Goal: Information Seeking & Learning: Learn about a topic

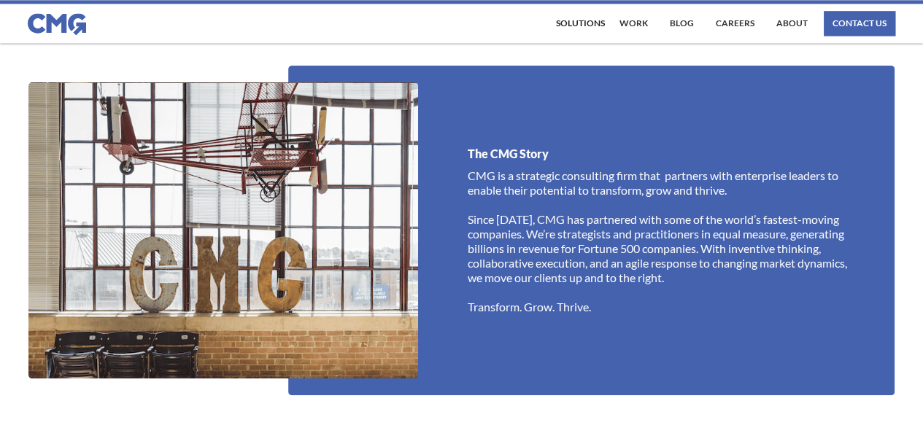
scroll to position [1078, 0]
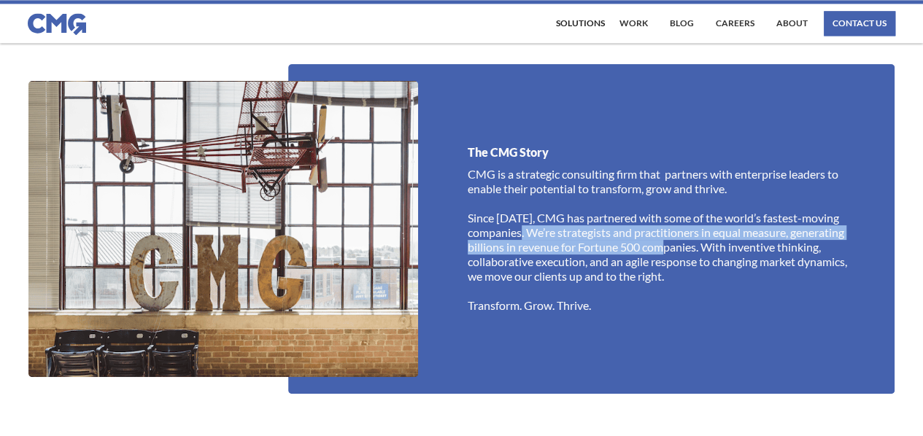
drag, startPoint x: 528, startPoint y: 231, endPoint x: 676, endPoint y: 246, distance: 148.9
click at [676, 246] on p "CMG is a strategic consulting firm that partners with enterprise leaders to ena…" at bounding box center [661, 240] width 386 height 146
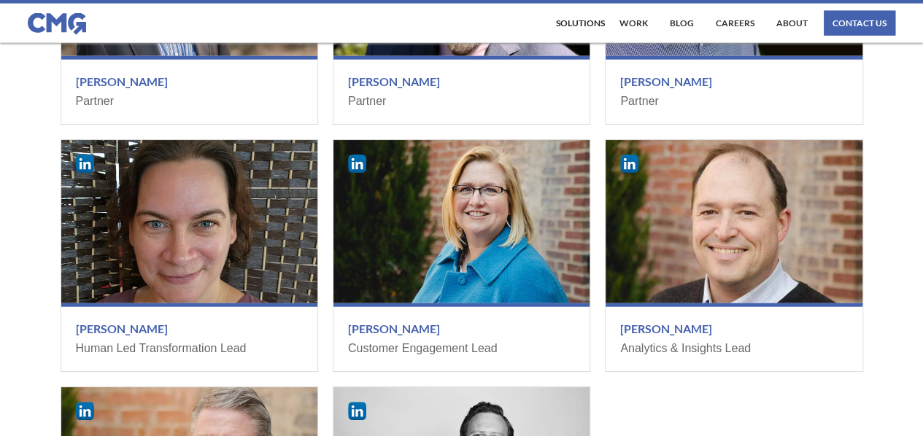
scroll to position [1730, 0]
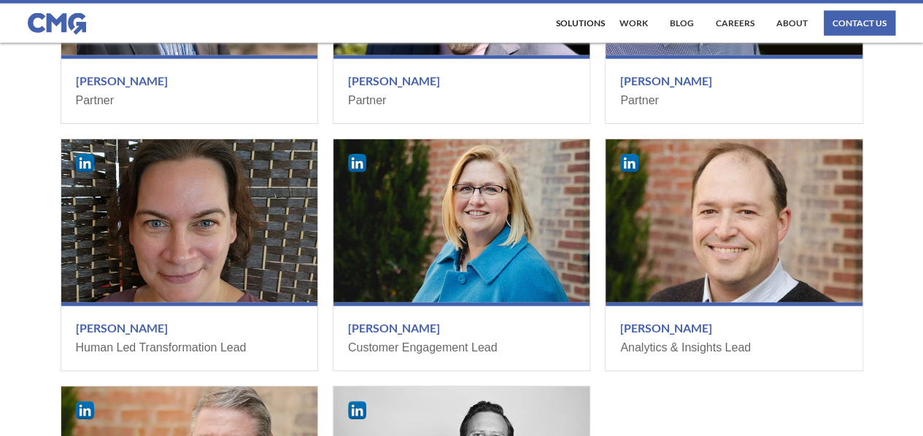
click at [0, 285] on div "The Leadership Team [PERSON_NAME] Partner [PERSON_NAME] Partner [PERSON_NAME] P…" at bounding box center [461, 204] width 923 height 830
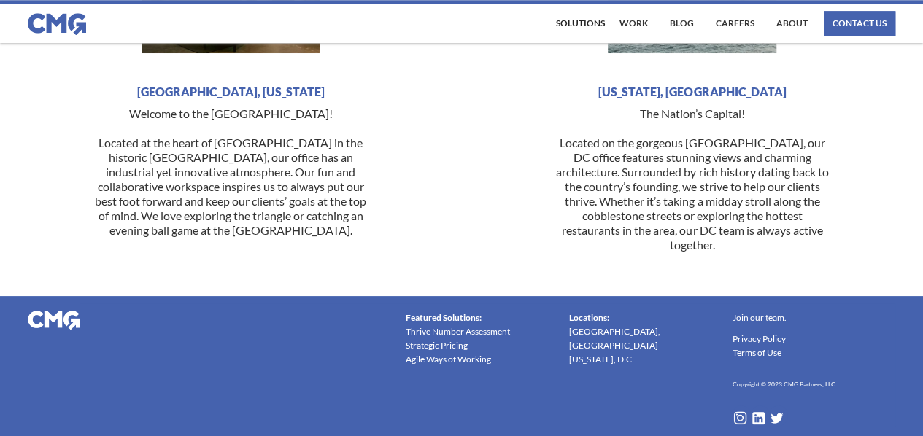
scroll to position [3633, 0]
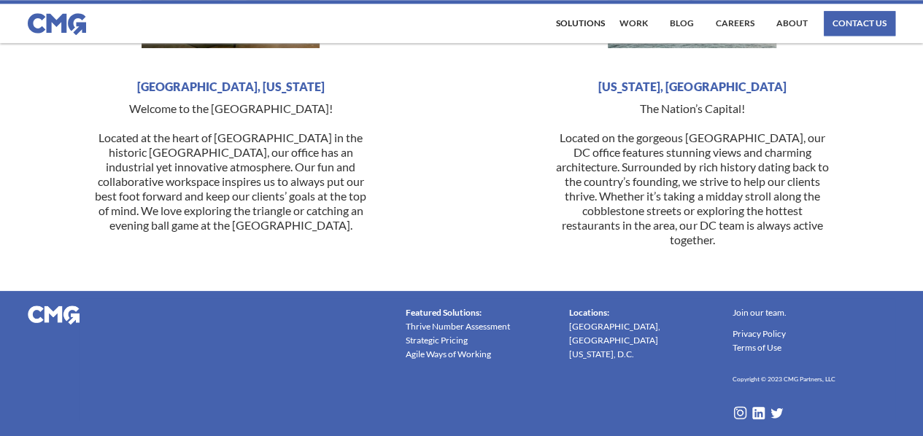
click at [593, 19] on div "Solutions" at bounding box center [580, 23] width 49 height 9
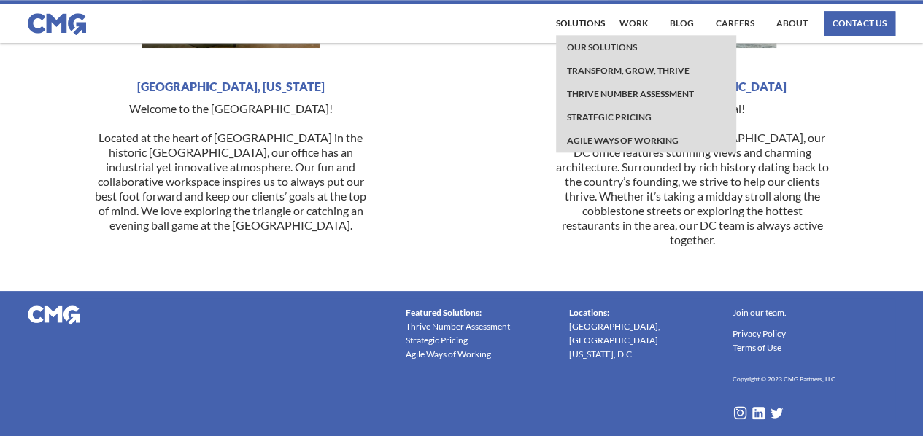
click at [636, 96] on link "Thrive Number Assessment" at bounding box center [630, 93] width 134 height 23
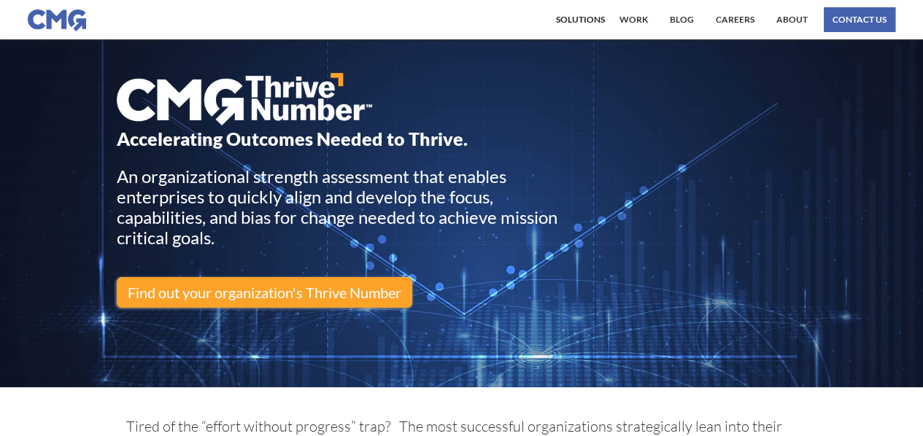
click at [322, 185] on div "An organizational strength assessment that enables enterprises to quickly align…" at bounding box center [348, 207] width 462 height 82
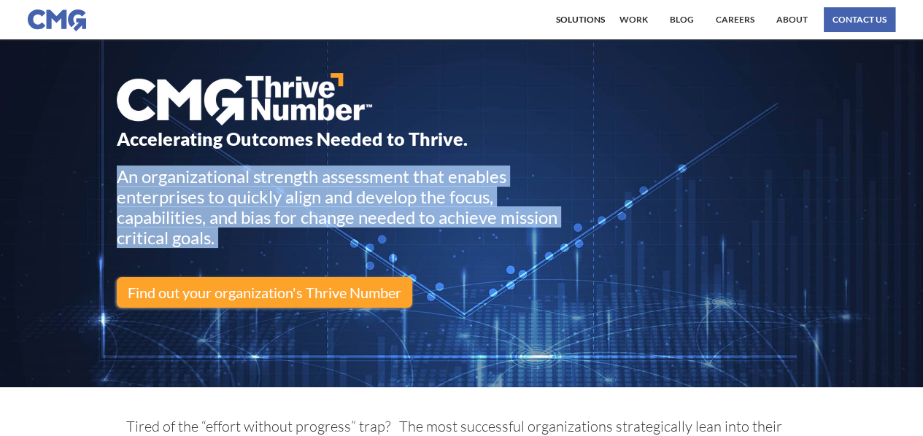
click at [322, 185] on div "An organizational strength assessment that enables enterprises to quickly align…" at bounding box center [348, 207] width 462 height 82
copy div "An organizational strength assessment that enables enterprises to quickly align…"
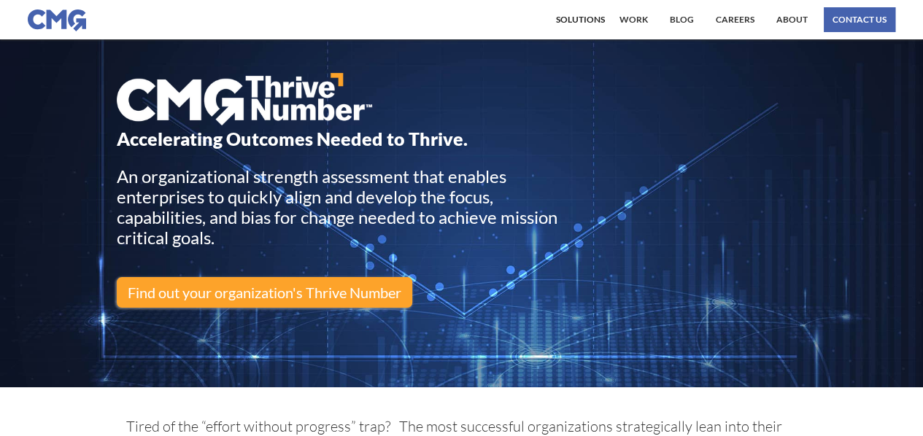
click at [451, 293] on div "Accelerating Outcomes Needed to Thrive. An organizational strength assessment t…" at bounding box center [348, 191] width 462 height 236
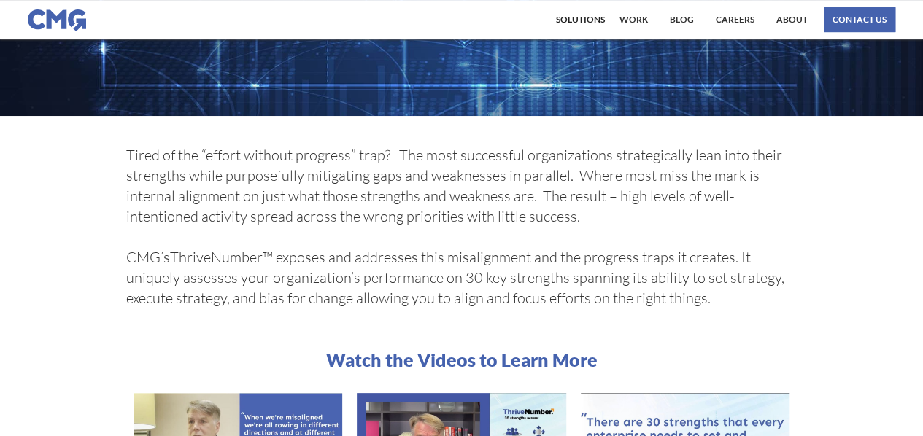
scroll to position [186, 0]
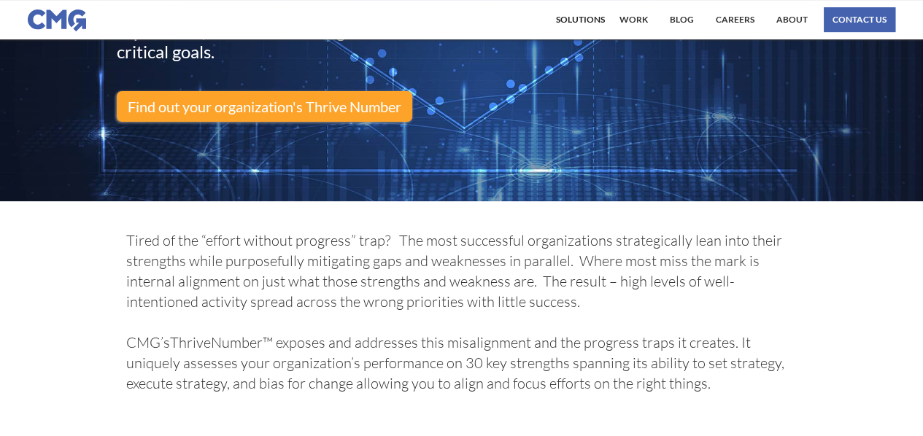
click at [292, 109] on link "Find out your organization's Thrive Number" at bounding box center [265, 106] width 296 height 31
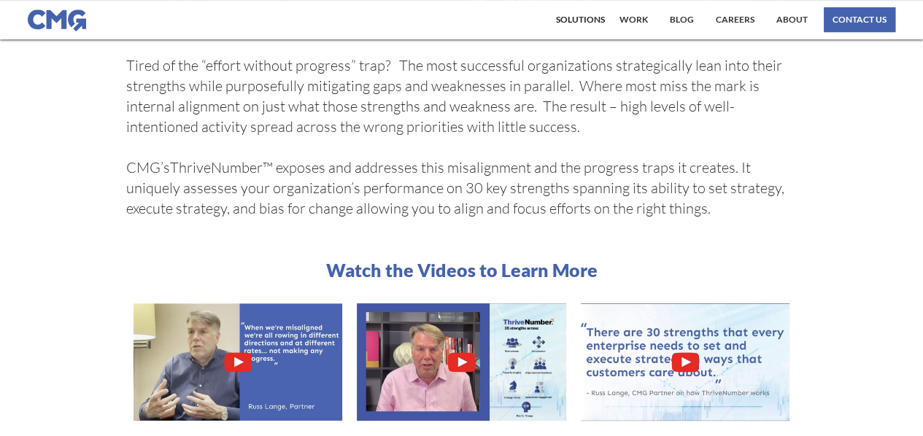
scroll to position [382, 0]
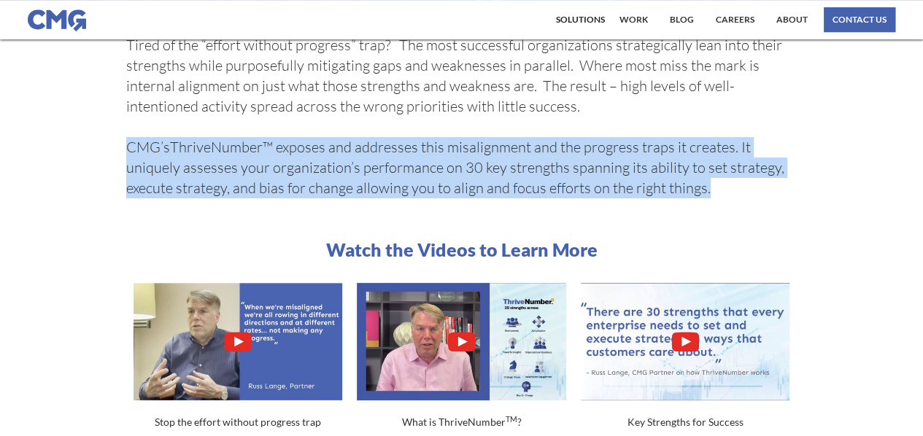
drag, startPoint x: 126, startPoint y: 150, endPoint x: 794, endPoint y: 193, distance: 669.9
click at [794, 193] on p "Tired of the “effort without progress” trap? The most successful organizations …" at bounding box center [462, 116] width 686 height 193
copy p "CMG’sThriveNumber™ exposes and addresses this misalignment and the progress tra…"
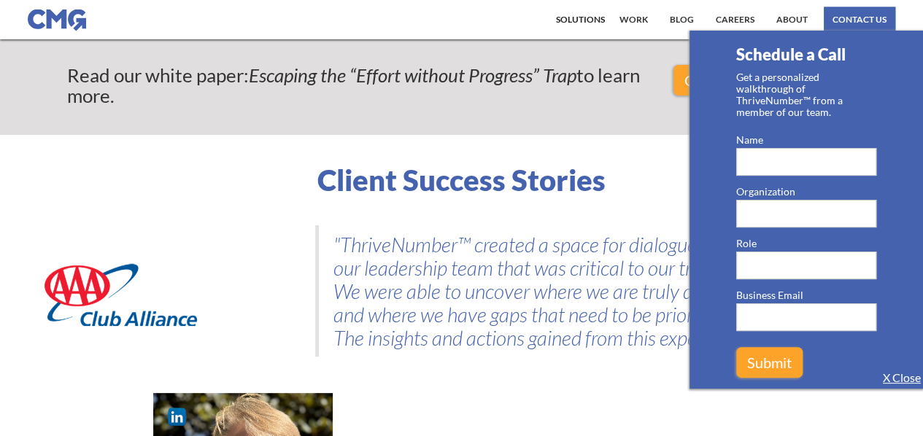
scroll to position [1556, 0]
